Goal: Information Seeking & Learning: Learn about a topic

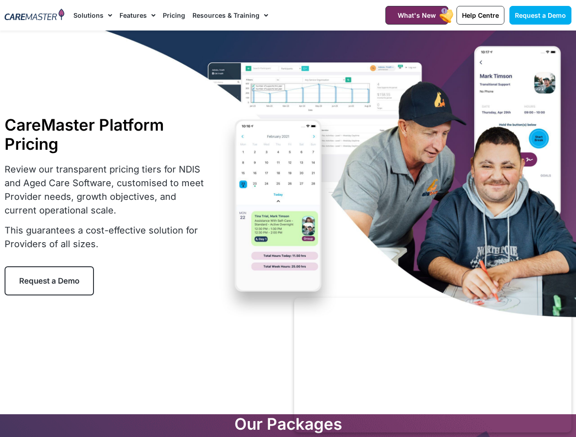
click at [288, 219] on div "CareMaster Platform Pricing Review our transparent pricing tiers for NDIS and A…" at bounding box center [288, 206] width 576 height 350
click at [93, 15] on link "Solutions" at bounding box center [92, 15] width 39 height 31
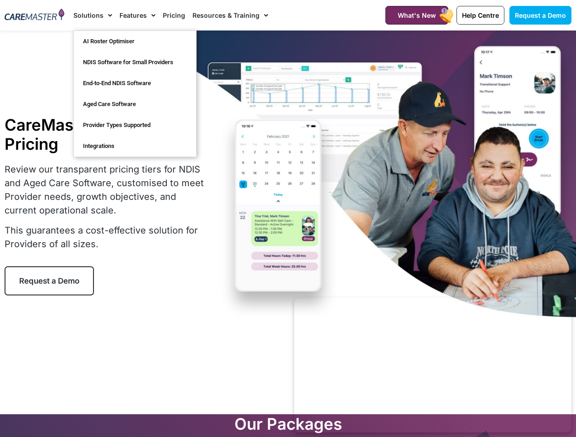
click at [137, 15] on link "Features" at bounding box center [137, 15] width 36 height 31
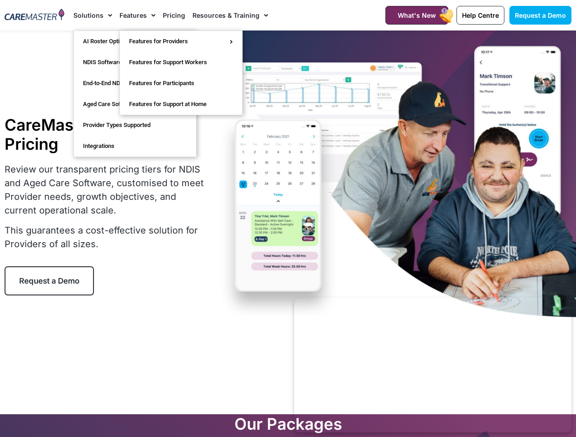
click at [229, 15] on link "Resources & Training" at bounding box center [230, 15] width 76 height 31
